Goal: Task Accomplishment & Management: Manage account settings

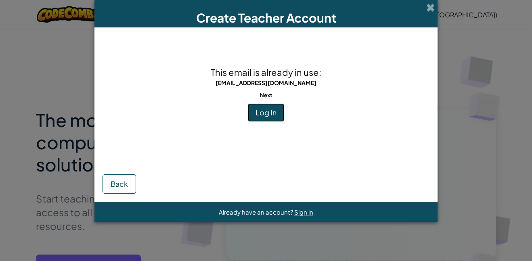
click at [269, 117] on button "Log In" at bounding box center [266, 112] width 36 height 19
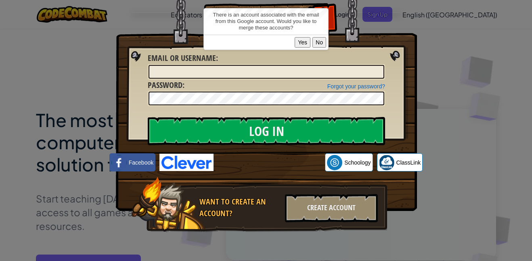
click at [305, 43] on button "Yes" at bounding box center [302, 42] width 16 height 10
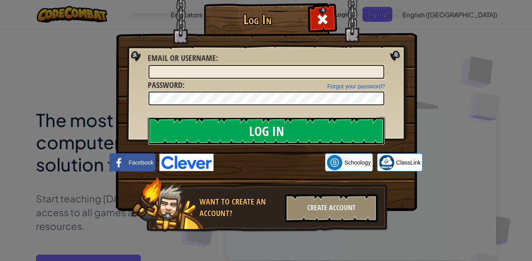
click at [295, 129] on input "Log In" at bounding box center [266, 131] width 237 height 28
